Goal: Transaction & Acquisition: Purchase product/service

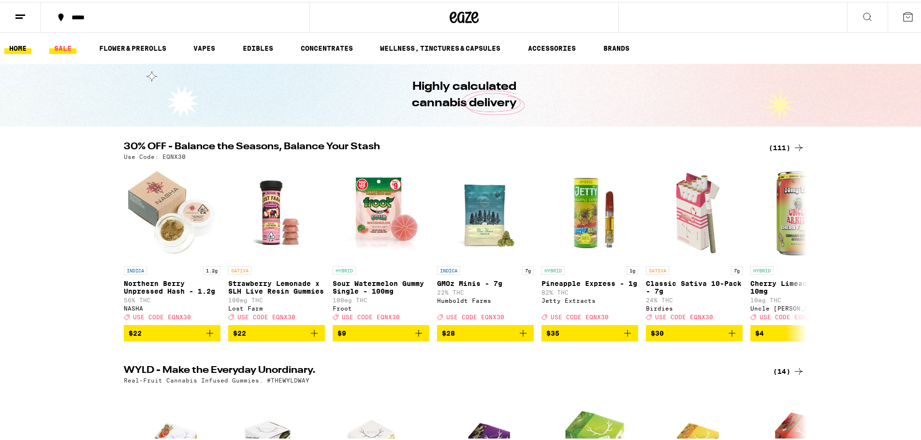
click at [63, 45] on link "SALE" at bounding box center [62, 47] width 27 height 12
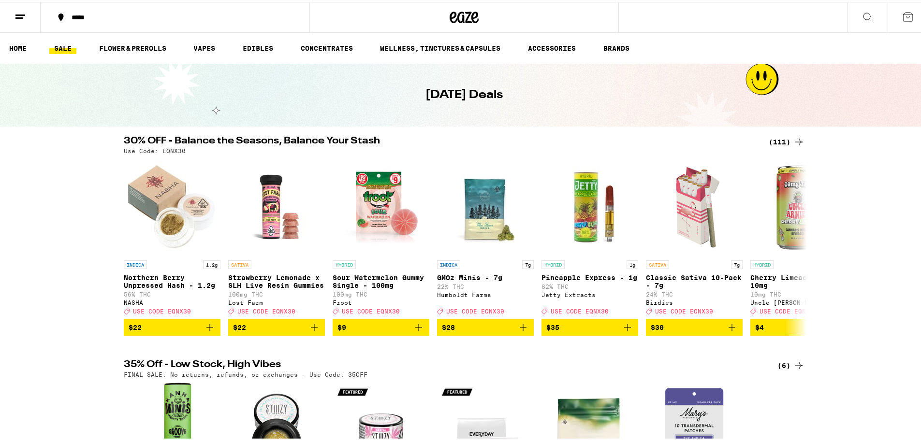
click at [782, 137] on div "(111)" at bounding box center [787, 140] width 36 height 12
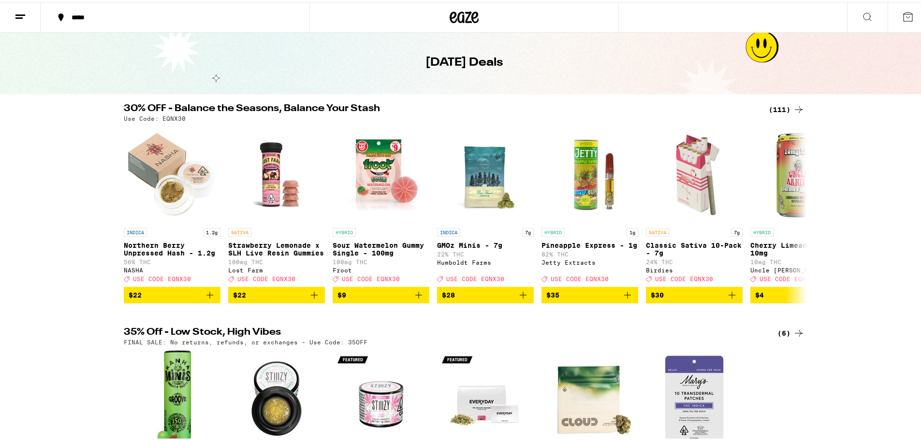
scroll to position [145, 0]
